Goal: Task Accomplishment & Management: Use online tool/utility

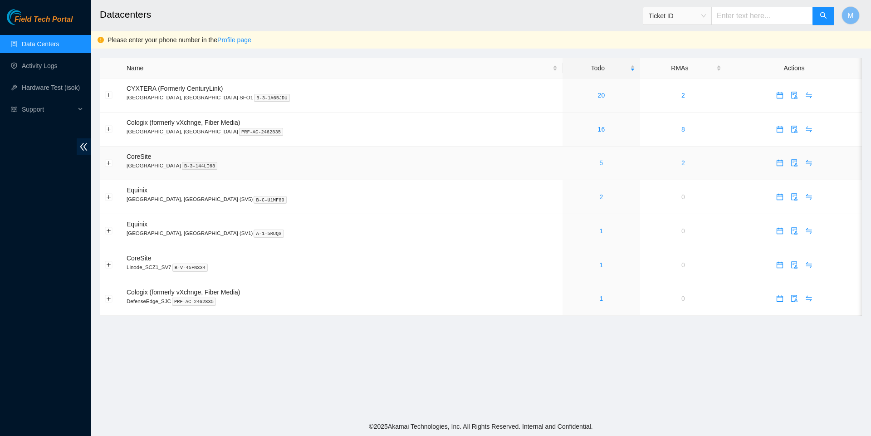
click at [600, 167] on link "5" at bounding box center [602, 162] width 4 height 7
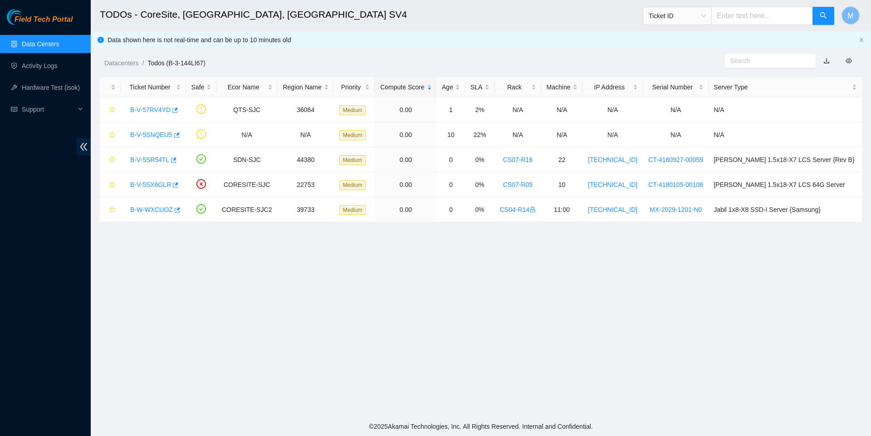
click at [59, 45] on link "Data Centers" at bounding box center [40, 43] width 37 height 7
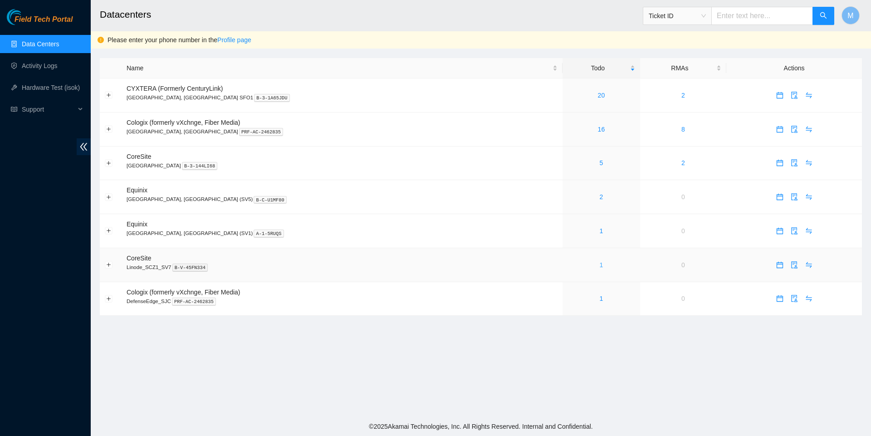
click at [600, 269] on link "1" at bounding box center [602, 264] width 4 height 7
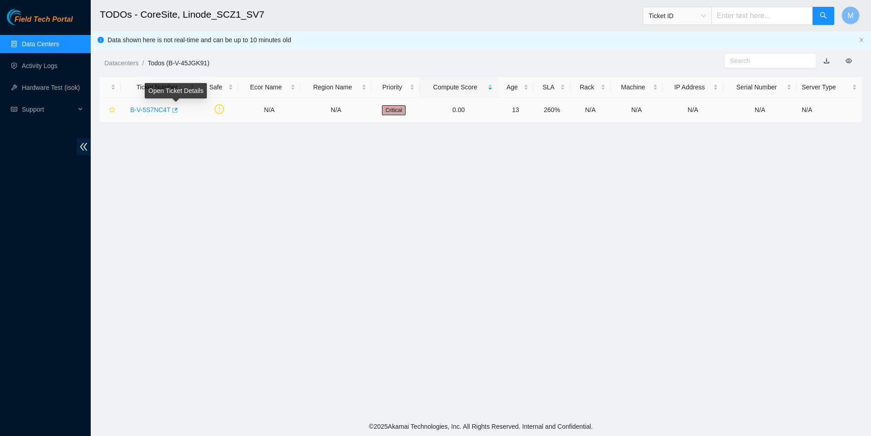
click at [178, 111] on icon "button" at bounding box center [174, 110] width 5 height 5
click at [56, 47] on link "Data Centers" at bounding box center [40, 43] width 37 height 7
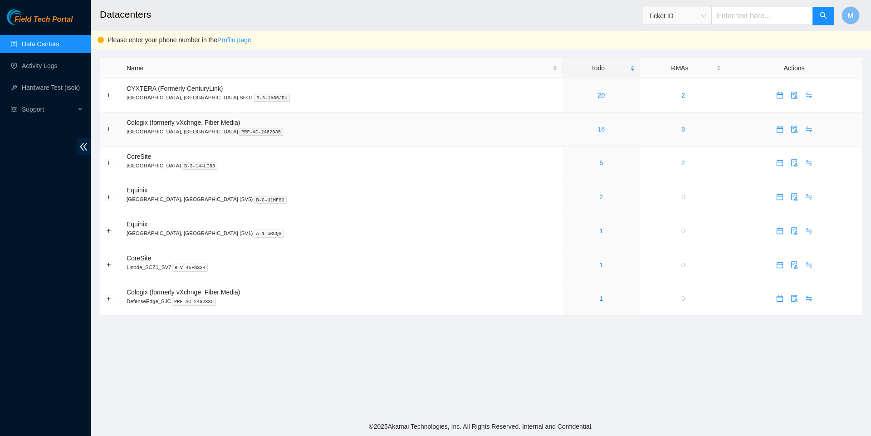
click at [598, 128] on link "16" at bounding box center [601, 129] width 7 height 7
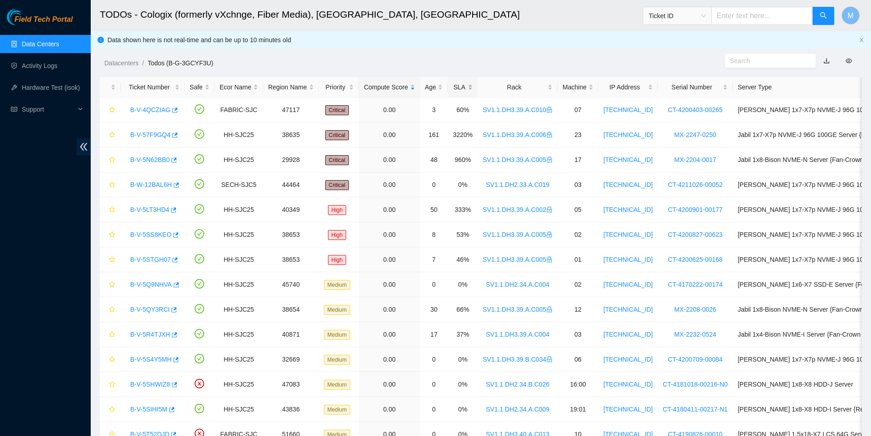
click at [473, 84] on div "SLA" at bounding box center [463, 87] width 20 height 10
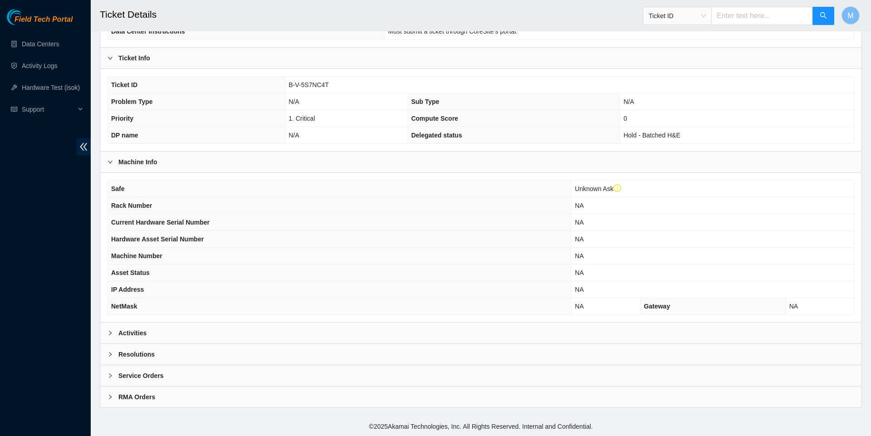
scroll to position [160, 0]
click at [110, 332] on icon "right" at bounding box center [110, 333] width 3 height 5
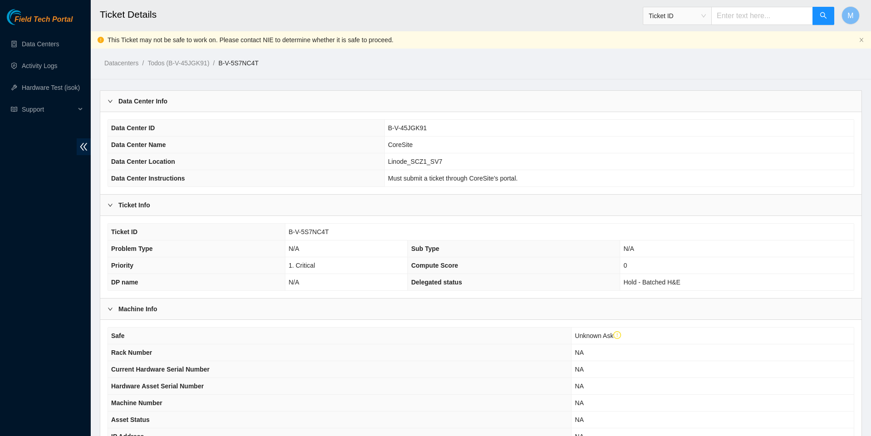
scroll to position [0, 0]
